Goal: Transaction & Acquisition: Download file/media

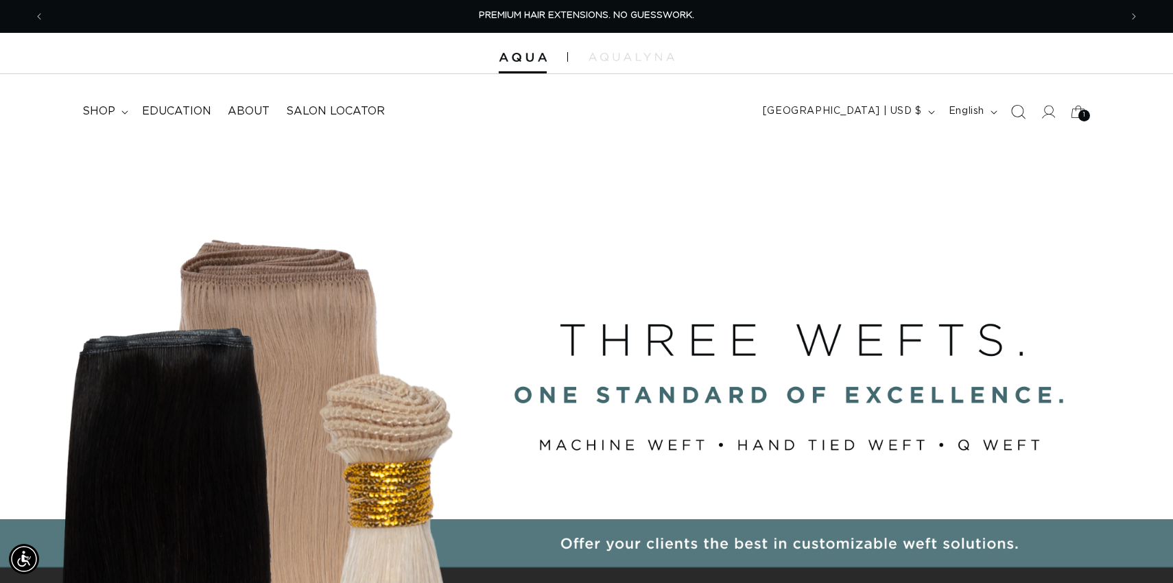
click at [1013, 110] on icon "Search" at bounding box center [1017, 111] width 14 height 14
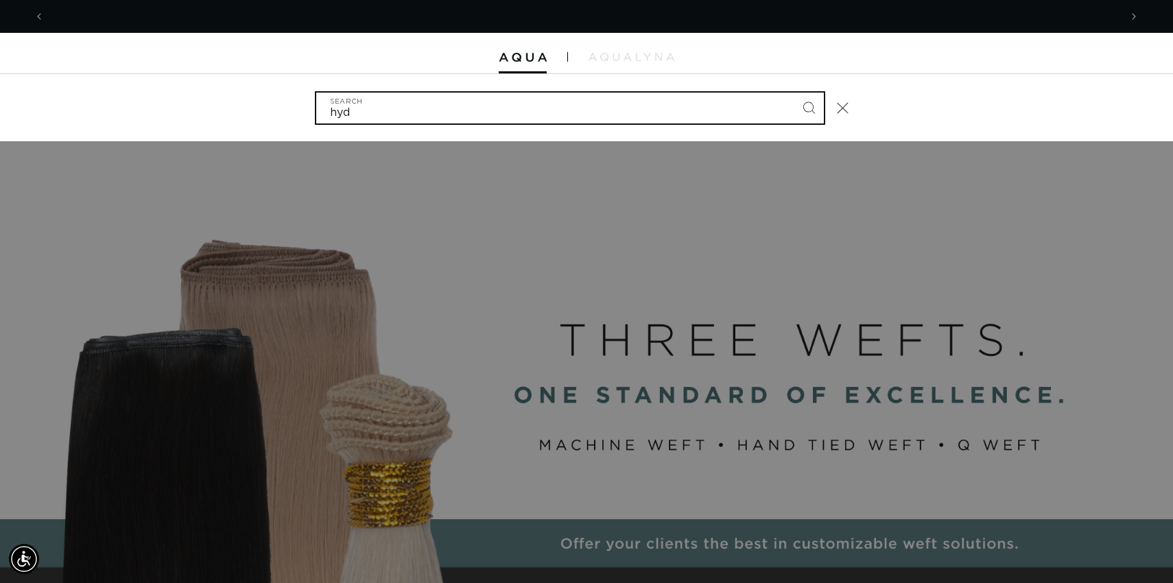
scroll to position [0, 1076]
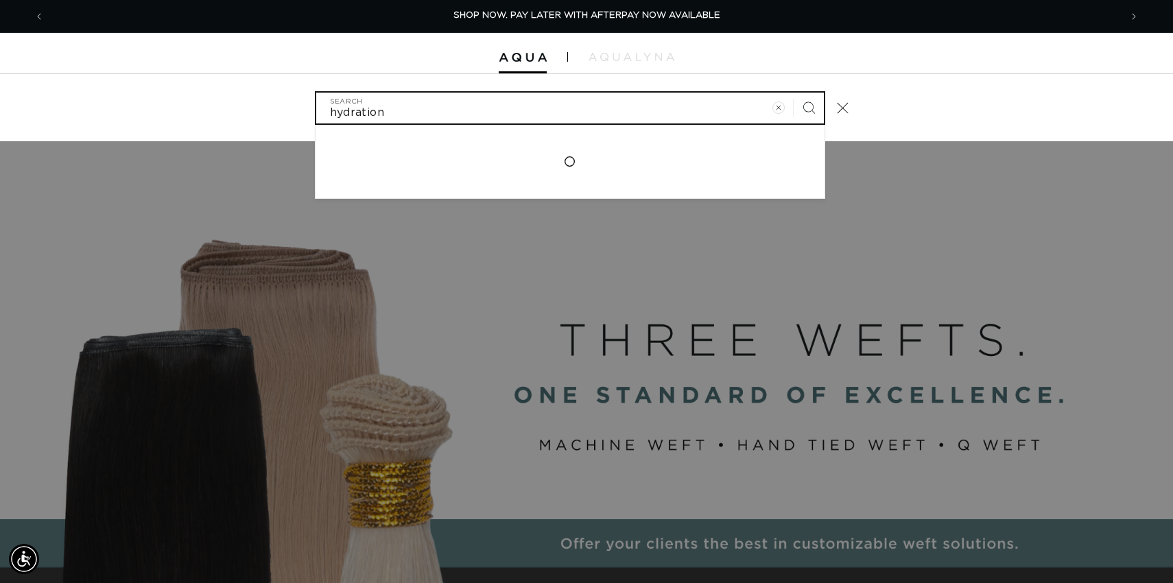
type input "hydration"
click at [794, 93] on button "Search" at bounding box center [809, 108] width 30 height 30
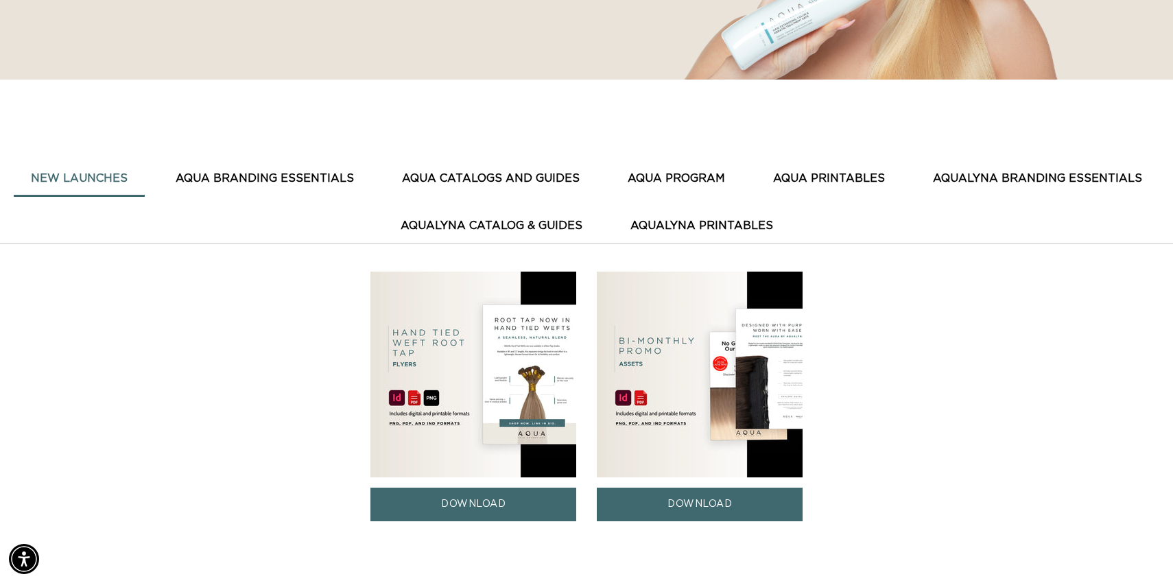
scroll to position [0, 1076]
click at [666, 179] on button "AQUA PROGRAM" at bounding box center [677, 179] width 132 height 34
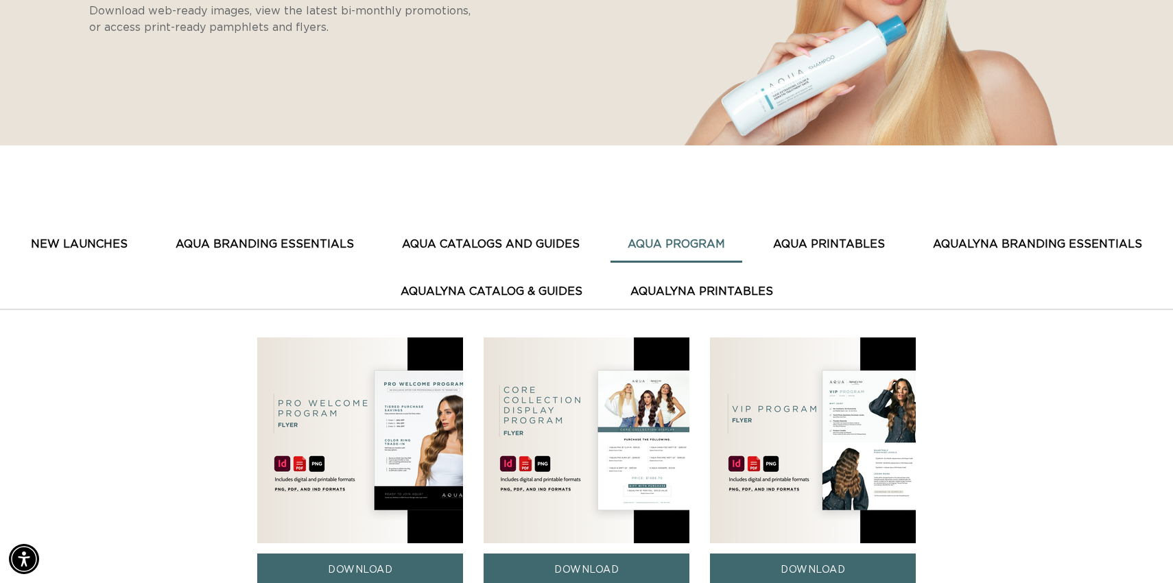
click at [118, 243] on button "New Launches" at bounding box center [79, 245] width 131 height 34
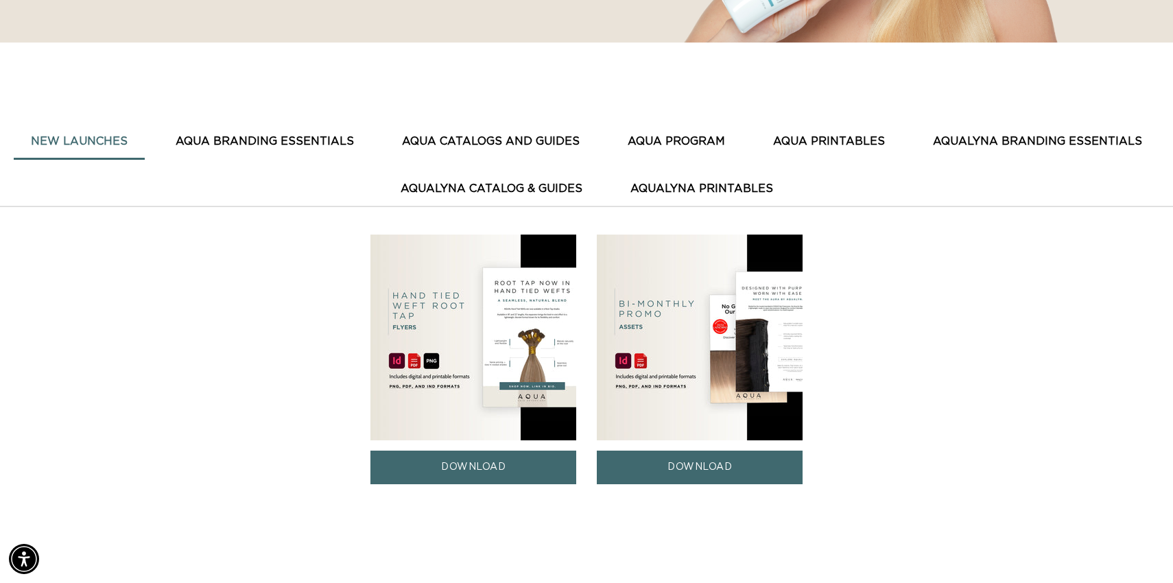
scroll to position [0, 0]
click at [728, 353] on img at bounding box center [700, 338] width 206 height 206
click at [698, 468] on link "DOWNLOAD" at bounding box center [700, 468] width 206 height 34
